Goal: Find specific page/section: Find specific page/section

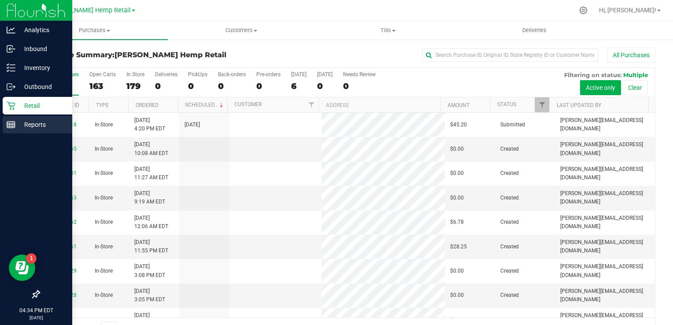
click at [33, 124] on p "Reports" at bounding box center [41, 124] width 53 height 11
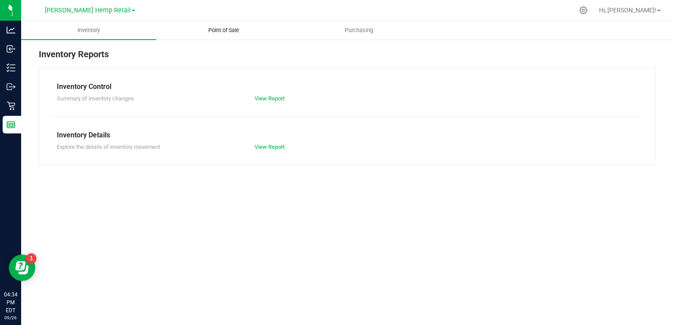
click at [226, 27] on span "Point of Sale" at bounding box center [223, 30] width 55 height 8
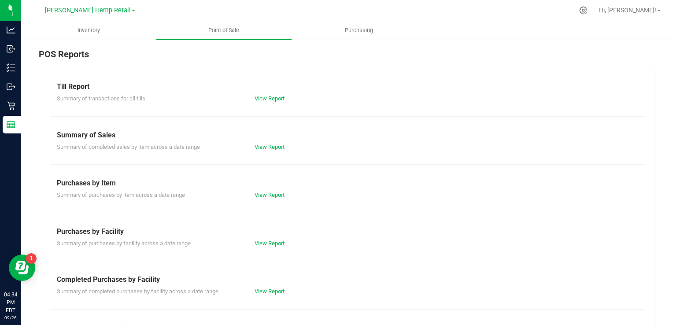
click at [269, 101] on link "View Report" at bounding box center [270, 98] width 30 height 7
